Goal: Transaction & Acquisition: Purchase product/service

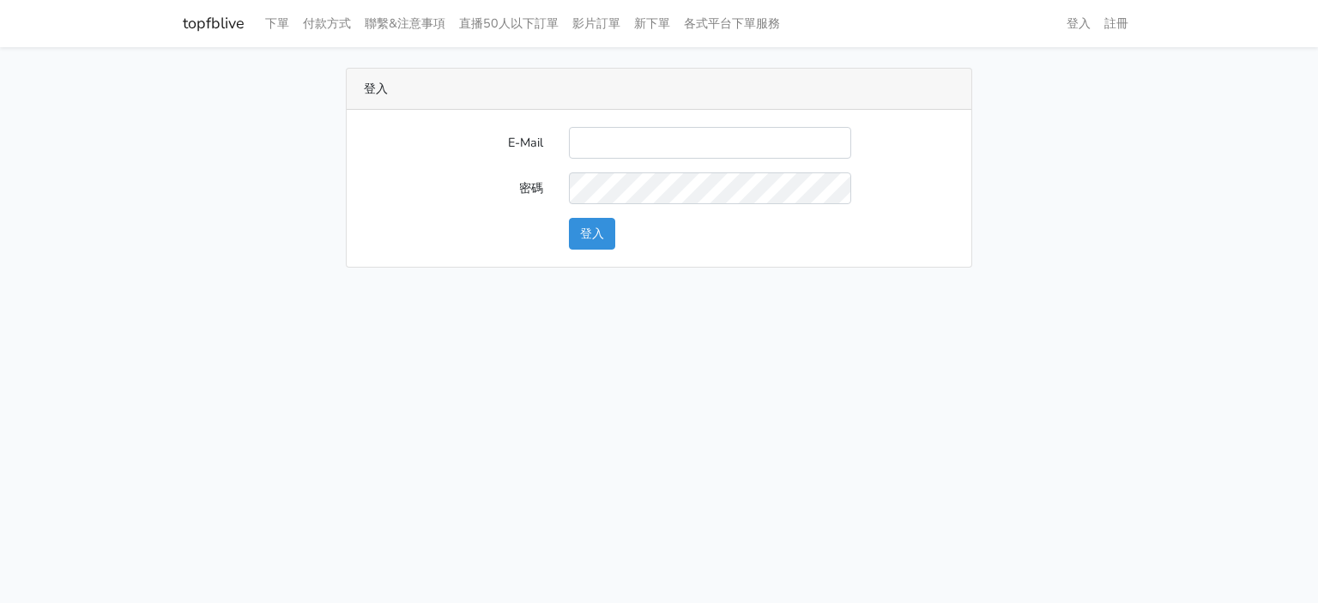
click at [212, 15] on link "topfblive" at bounding box center [214, 23] width 62 height 33
click at [639, 143] on input "E-Mail" at bounding box center [710, 143] width 282 height 32
type input "[EMAIL_ADDRESS][DOMAIN_NAME]"
drag, startPoint x: 141, startPoint y: 52, endPoint x: 244, endPoint y: 31, distance: 105.2
click at [244, 31] on div "topfblive 下單 付款方式 聯繫&注意事項 直播50人以下訂單 影片訂單 新下單 各式平台下單服務 登入" at bounding box center [659, 144] width 1318 height 288
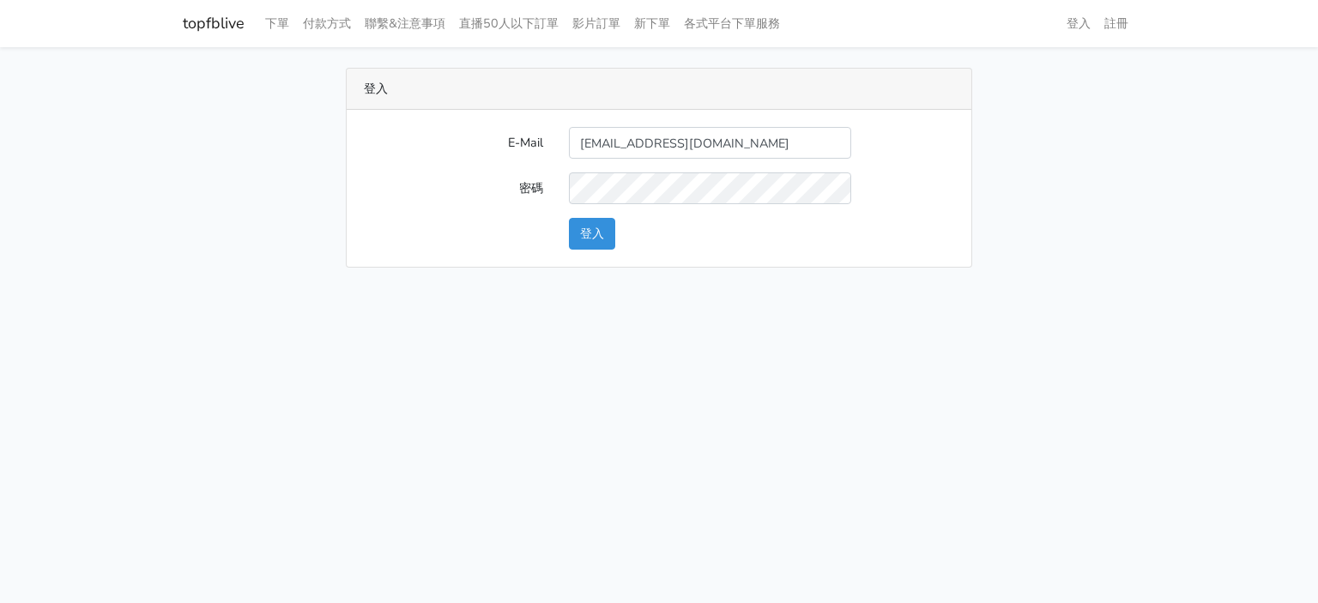
click at [183, 34] on link "topfblive" at bounding box center [214, 23] width 62 height 33
drag, startPoint x: 168, startPoint y: 30, endPoint x: 248, endPoint y: 21, distance: 80.3
click at [248, 21] on nav "topfblive 下單 付款方式 聯繫&注意事項 直播50人以下訂單 影片訂單 新下單 各式平台下單服務 登入 註冊" at bounding box center [659, 23] width 1318 height 47
click at [694, 145] on input "E-Mail" at bounding box center [710, 143] width 282 height 32
type input "[EMAIL_ADDRESS][DOMAIN_NAME]"
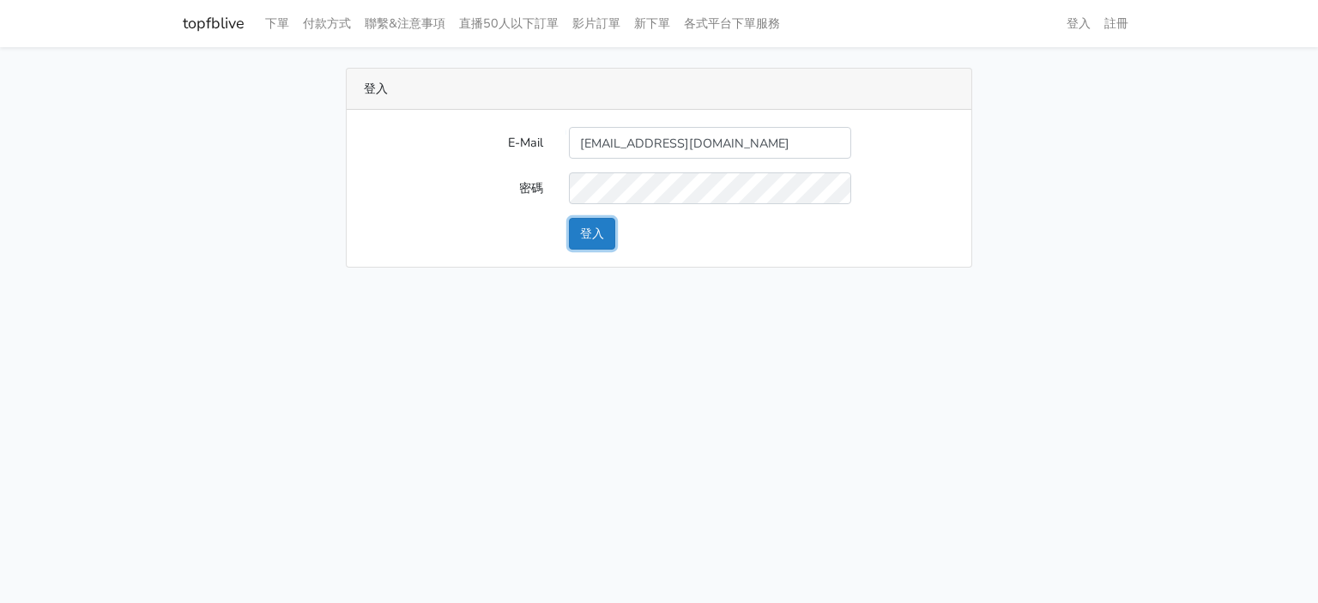
click at [602, 232] on button "登入" at bounding box center [592, 234] width 46 height 32
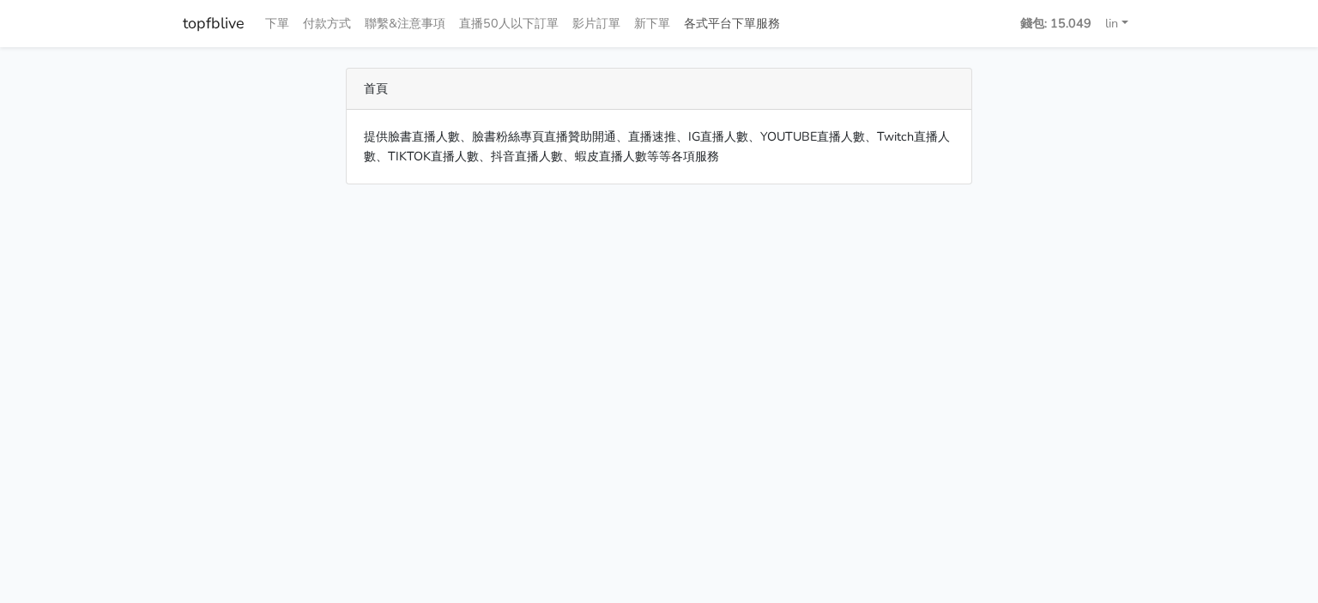
click at [755, 20] on link "各式平台下單服務" at bounding box center [732, 23] width 110 height 33
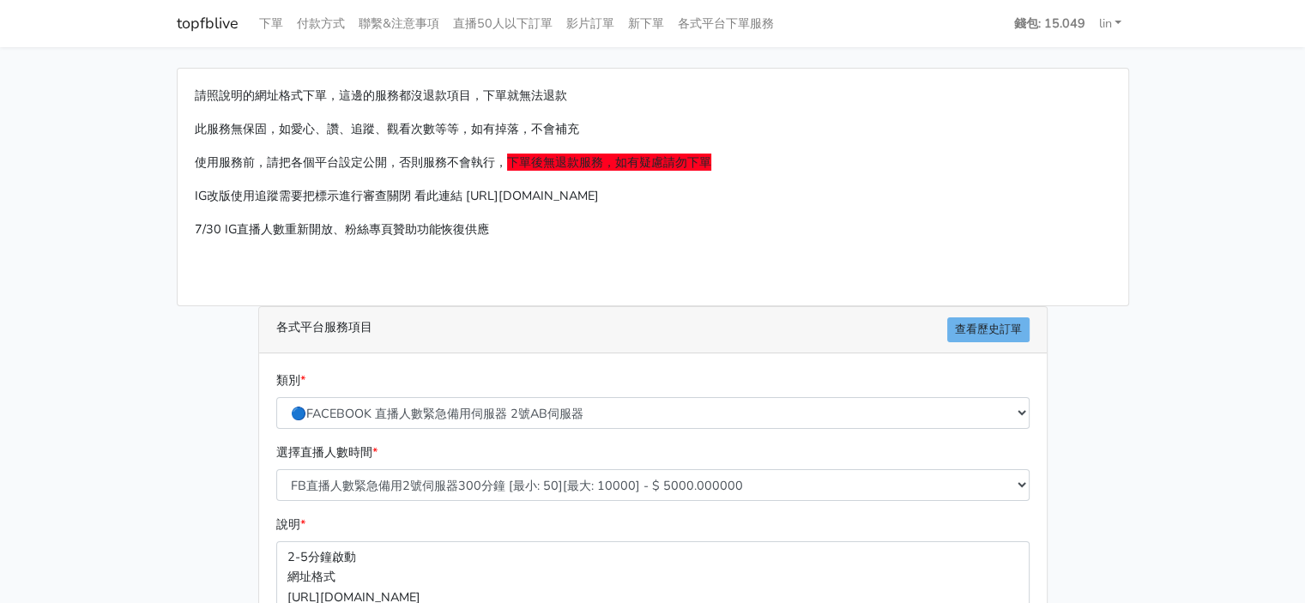
click at [525, 395] on div "類別 * 🔵FACEBOOK 直播人數緊急備用伺服器 2號AB伺服器 🔵FACEBOOK 網軍專用貼文留言 安全保密 🔵9/30 FACEBOOK 直播人數緩…" at bounding box center [653, 400] width 762 height 58
click at [504, 414] on select "🔵FACEBOOK 直播人數緊急備用伺服器 2號AB伺服器 🔵FACEBOOK 網軍專用貼文留言 安全保密 🔵9/30 FACEBOOK 直播人數緩慢進場緩慢…" at bounding box center [652, 413] width 753 height 32
click at [0, 363] on main "請照說明的網址格式下單，這邊的服務都沒退款項目，下單就無法退款 此服務無保固，如愛心、讚、追蹤、觀看次數等等，如有掉落，不會補充 使用服務前，請把各個平台設定…" at bounding box center [652, 509] width 1305 height 924
